Goal: Information Seeking & Learning: Learn about a topic

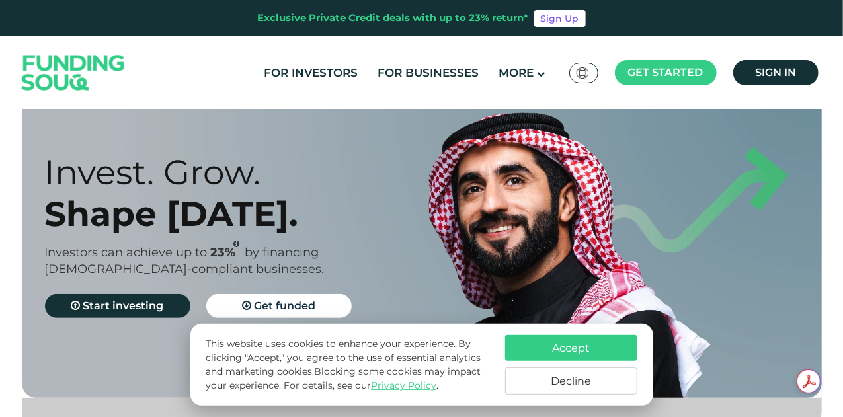
scroll to position [66, 0]
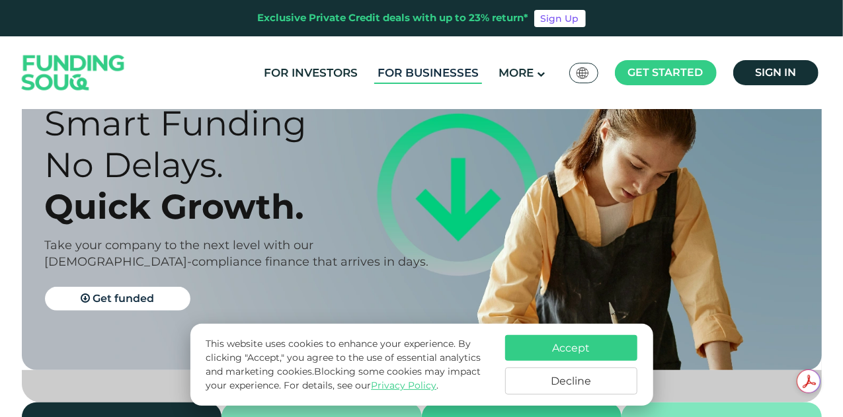
click at [452, 72] on link "For Businesses" at bounding box center [428, 73] width 108 height 22
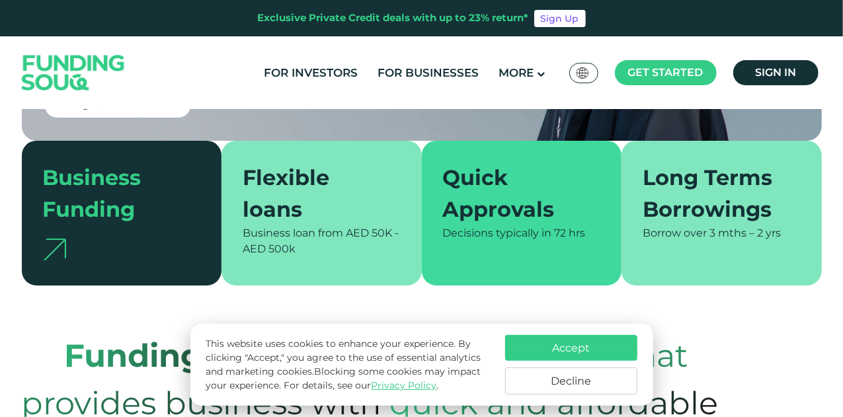
scroll to position [330, 0]
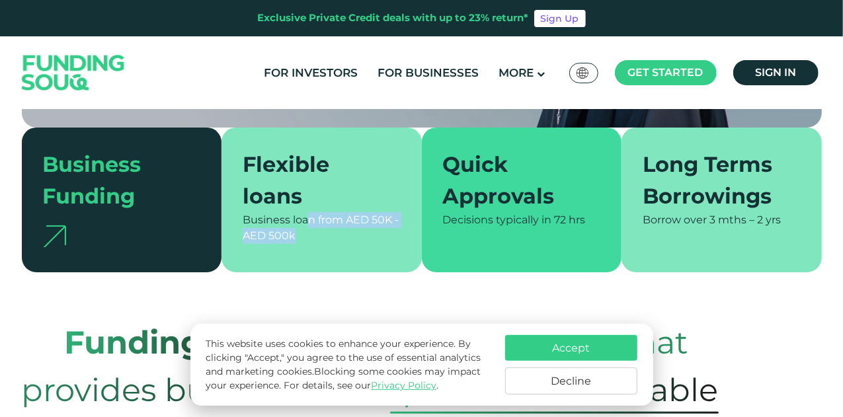
drag, startPoint x: 311, startPoint y: 196, endPoint x: 360, endPoint y: 207, distance: 50.8
click at [360, 212] on div "Business loan from AED 50K - AED 500k" at bounding box center [322, 228] width 158 height 32
click at [586, 356] on button "Accept" at bounding box center [571, 348] width 132 height 26
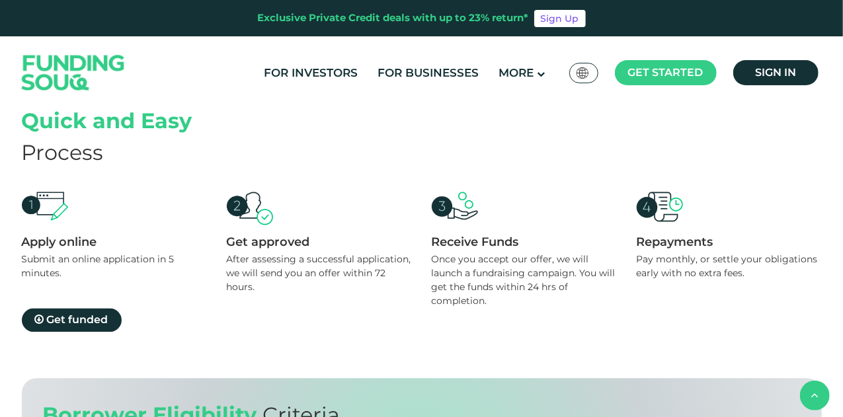
scroll to position [1256, 0]
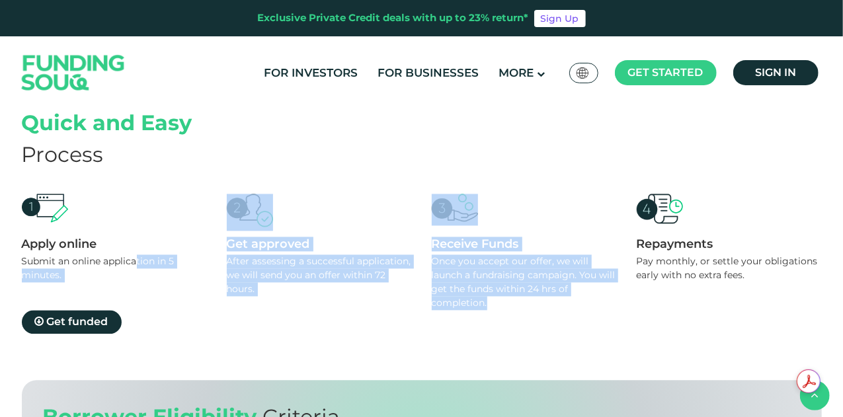
drag, startPoint x: 137, startPoint y: 241, endPoint x: 558, endPoint y: 281, distance: 422.9
click at [549, 281] on div "Apply online Submit an online application in 5 minutes. Get approved After asse…" at bounding box center [422, 252] width 800 height 116
click at [558, 281] on div "Once you accept our offer, we will launch a fundraising campaign. You will get …" at bounding box center [524, 283] width 185 height 56
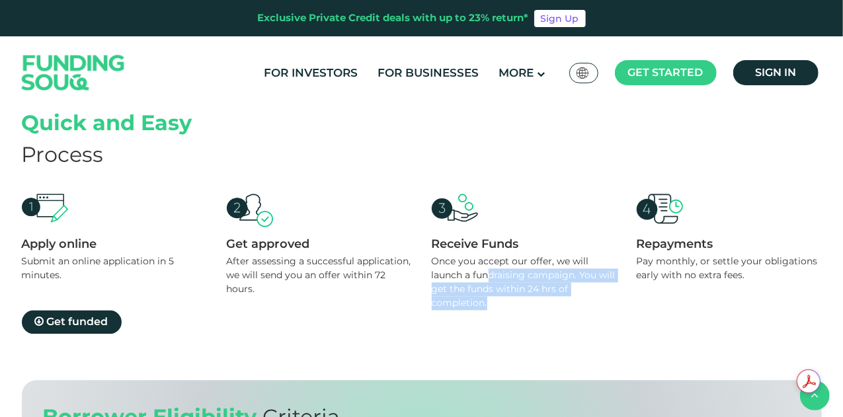
drag, startPoint x: 553, startPoint y: 282, endPoint x: 491, endPoint y: 249, distance: 69.8
click at [491, 255] on div "Once you accept our offer, we will launch a fundraising campaign. You will get …" at bounding box center [524, 283] width 185 height 56
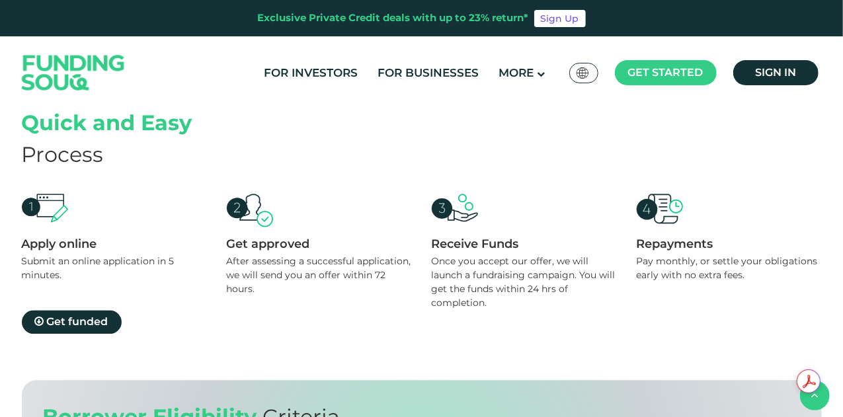
click at [494, 255] on div "Once you accept our offer, we will launch a fundraising campaign. You will get …" at bounding box center [524, 283] width 185 height 56
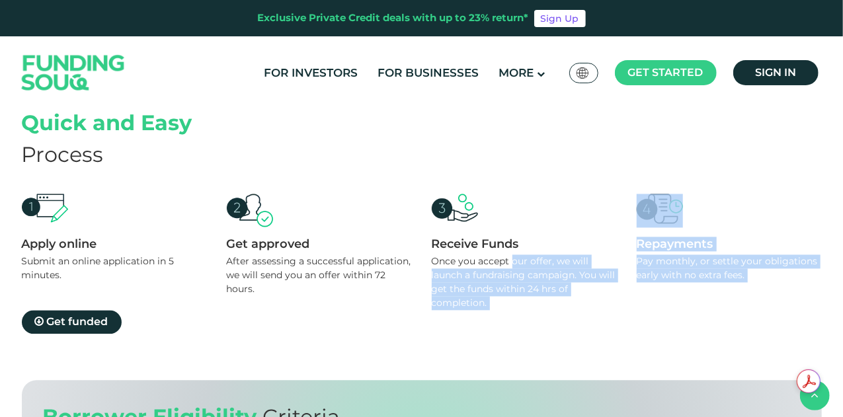
drag, startPoint x: 513, startPoint y: 239, endPoint x: 586, endPoint y: 291, distance: 90.0
click at [586, 291] on div "Apply online Submit an online application in 5 minutes. Get approved After asse…" at bounding box center [422, 264] width 800 height 140
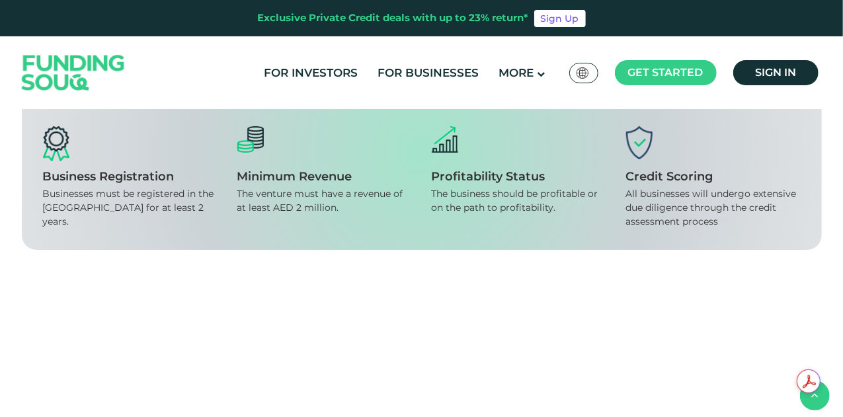
scroll to position [1520, 0]
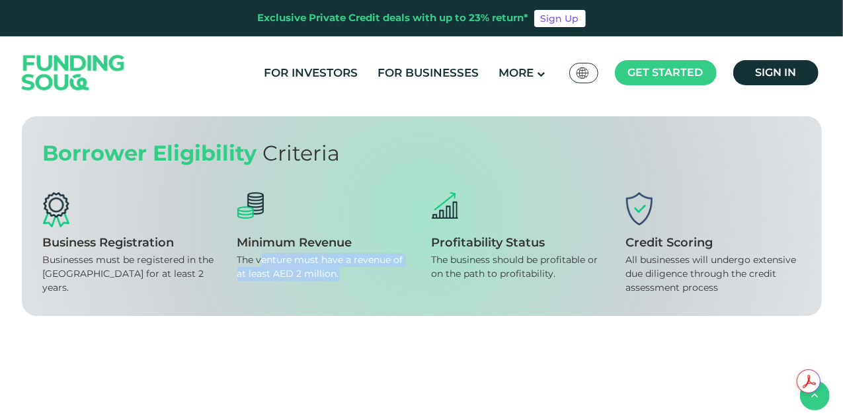
drag, startPoint x: 262, startPoint y: 234, endPoint x: 368, endPoint y: 260, distance: 109.5
click at [368, 260] on div "Minimum Revenue The venture must have a revenue of at least AED 2 million." at bounding box center [324, 243] width 174 height 102
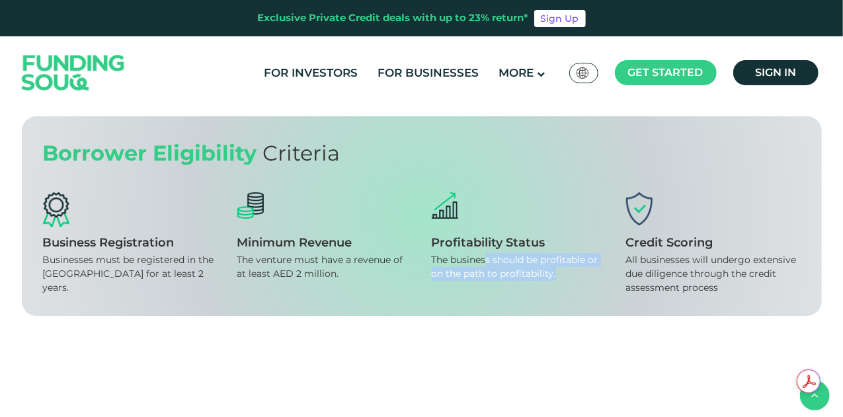
drag, startPoint x: 486, startPoint y: 242, endPoint x: 590, endPoint y: 260, distance: 105.3
click at [590, 260] on div "Profitability Status The business should be profitable or on the path to profit…" at bounding box center [519, 243] width 174 height 102
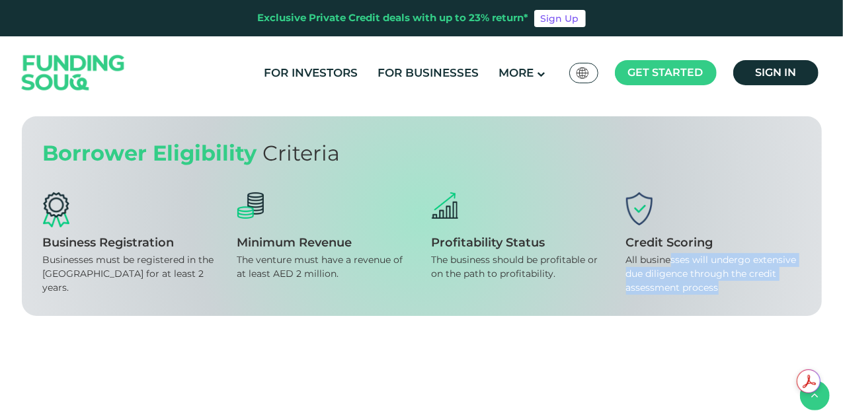
drag, startPoint x: 672, startPoint y: 237, endPoint x: 806, endPoint y: 282, distance: 141.5
click at [806, 282] on div "Borrower Eligibility Criteria Business Registration Businesses must be register…" at bounding box center [422, 216] width 800 height 200
